Goal: Manage account settings

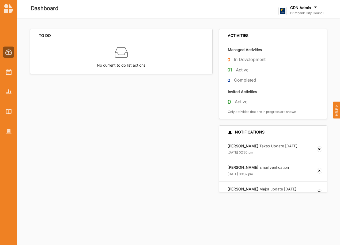
click at [300, 12] on label "Brimbank City Council" at bounding box center [307, 13] width 34 height 4
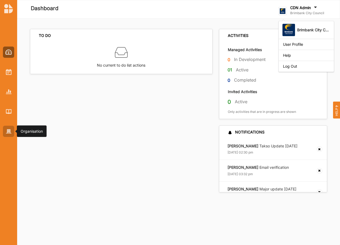
drag, startPoint x: 7, startPoint y: 131, endPoint x: 6, endPoint y: 127, distance: 3.6
click at [7, 131] on img at bounding box center [9, 131] width 6 height 5
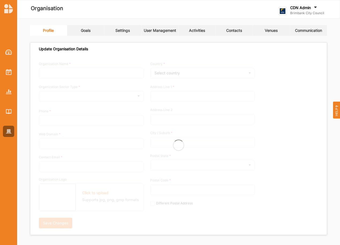
type input "Brimbank City Council"
type input "[PHONE_NUMBER]"
type input "[DOMAIN_NAME]"
type input "[EMAIL_ADDRESS][DOMAIN_NAME]"
type input "[STREET_ADDRESS]"
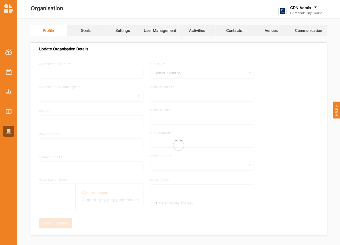
type input "Sunshine"
type input "3020"
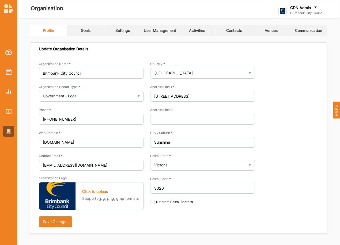
click at [116, 30] on div "Settings" at bounding box center [122, 30] width 14 height 5
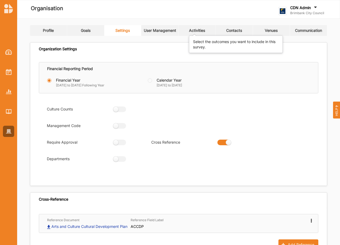
click at [197, 31] on div "Activities" at bounding box center [197, 30] width 16 height 5
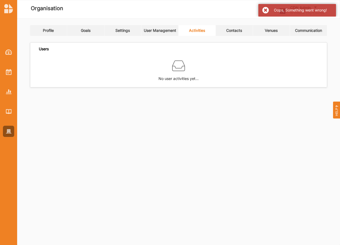
click at [198, 31] on div "Activities" at bounding box center [197, 30] width 16 height 5
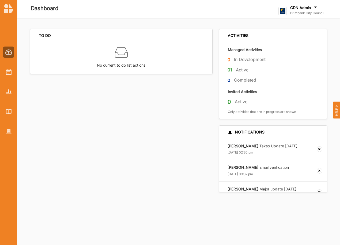
click at [308, 6] on label "CDN Admin" at bounding box center [300, 7] width 21 height 5
click at [292, 67] on div "Log Out" at bounding box center [306, 66] width 47 height 5
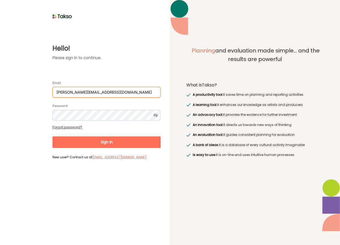
type input "dave@acao.cloud"
